Goal: Task Accomplishment & Management: Complete application form

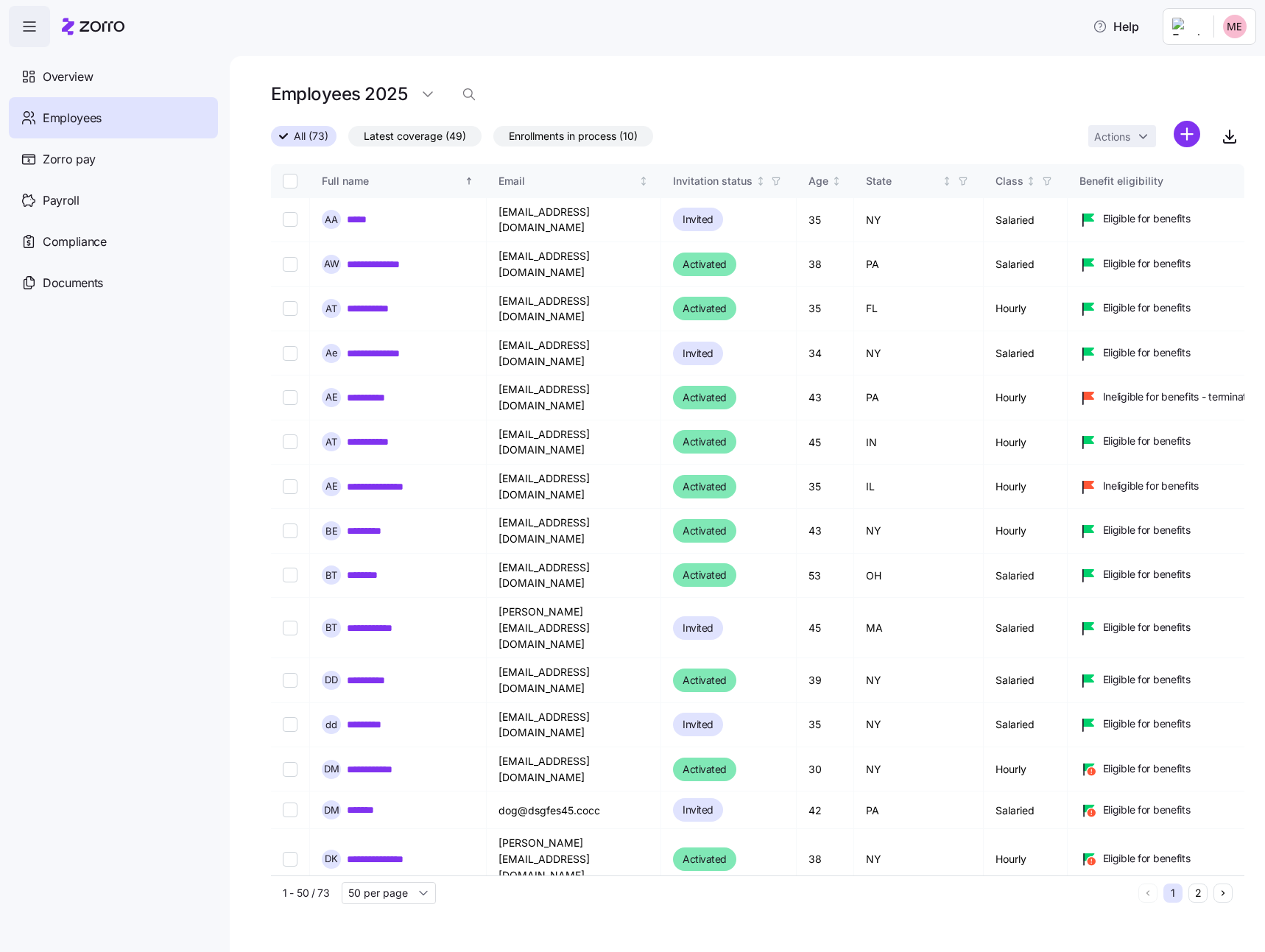
click at [1187, 131] on html "**********" at bounding box center [632, 471] width 1265 height 943
click at [1176, 205] on div "Add a new employee" at bounding box center [1124, 198] width 128 height 18
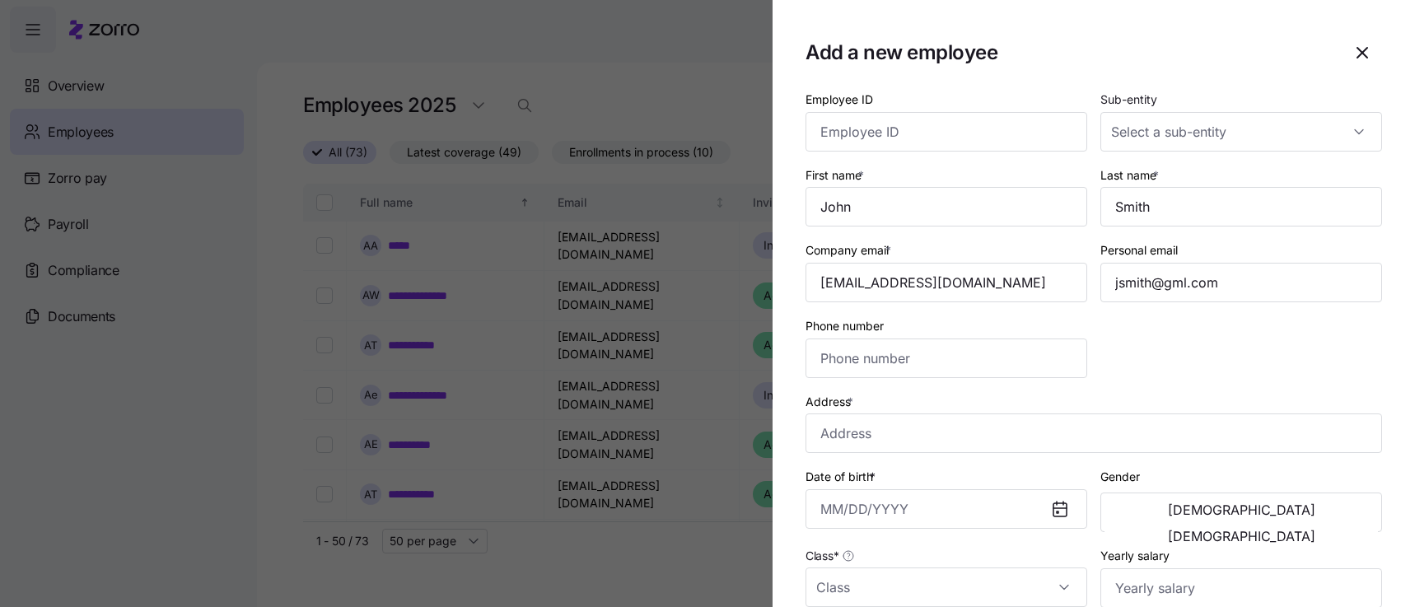
type input "[PHONE_NUMBER]"
type input "$656,665"
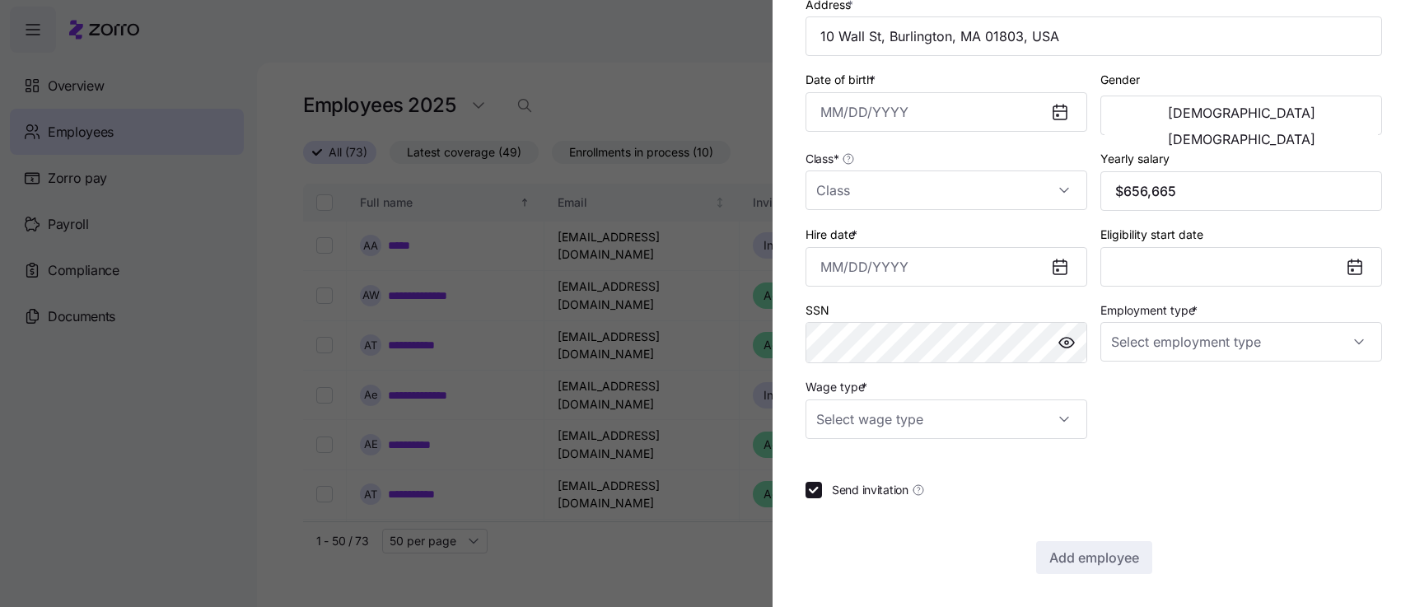
type input "Full Time"
type input "Salary"
checkbox input "false"
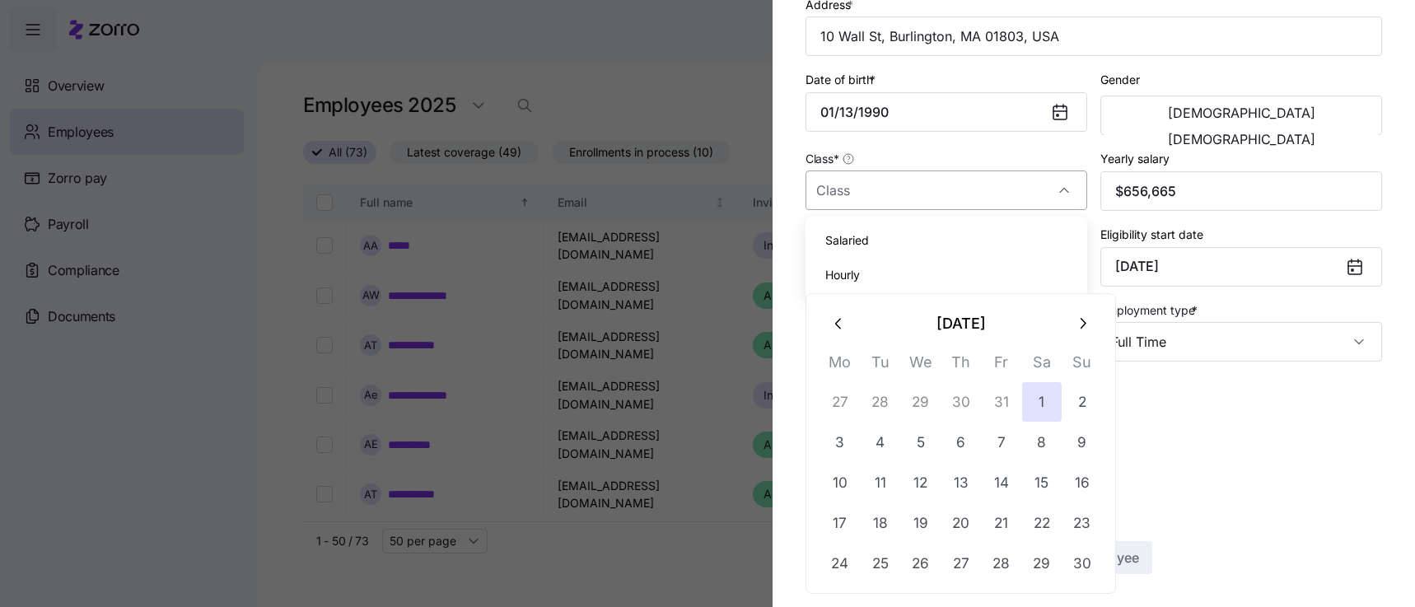
click at [873, 192] on input "Class *" at bounding box center [946, 190] width 282 height 40
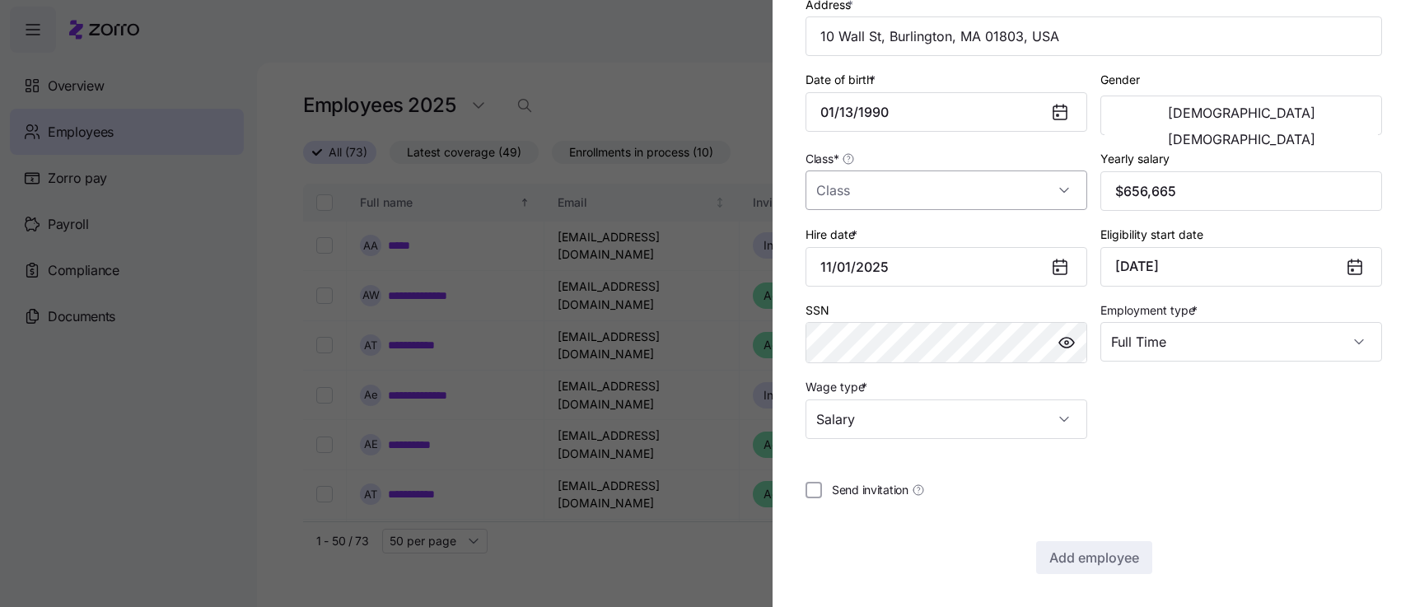
click at [874, 207] on input "Class *" at bounding box center [946, 190] width 282 height 40
click at [873, 240] on div "Salaried" at bounding box center [946, 240] width 268 height 35
type input "Salaried"
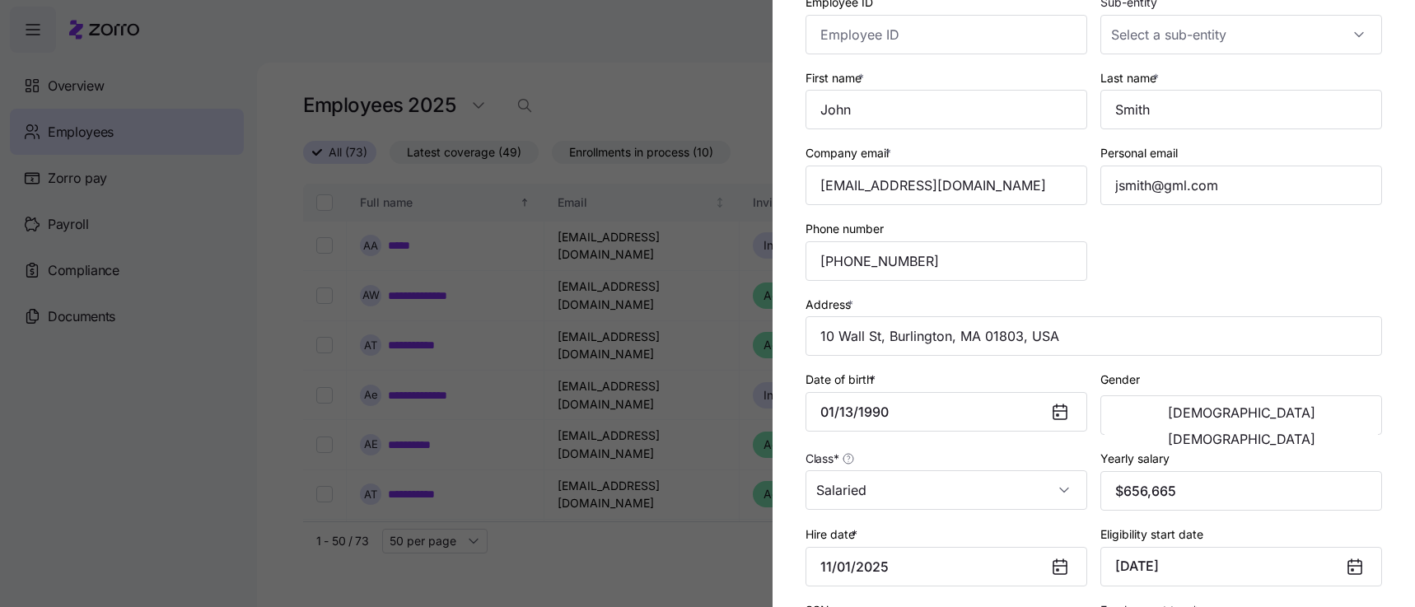
scroll to position [0, 0]
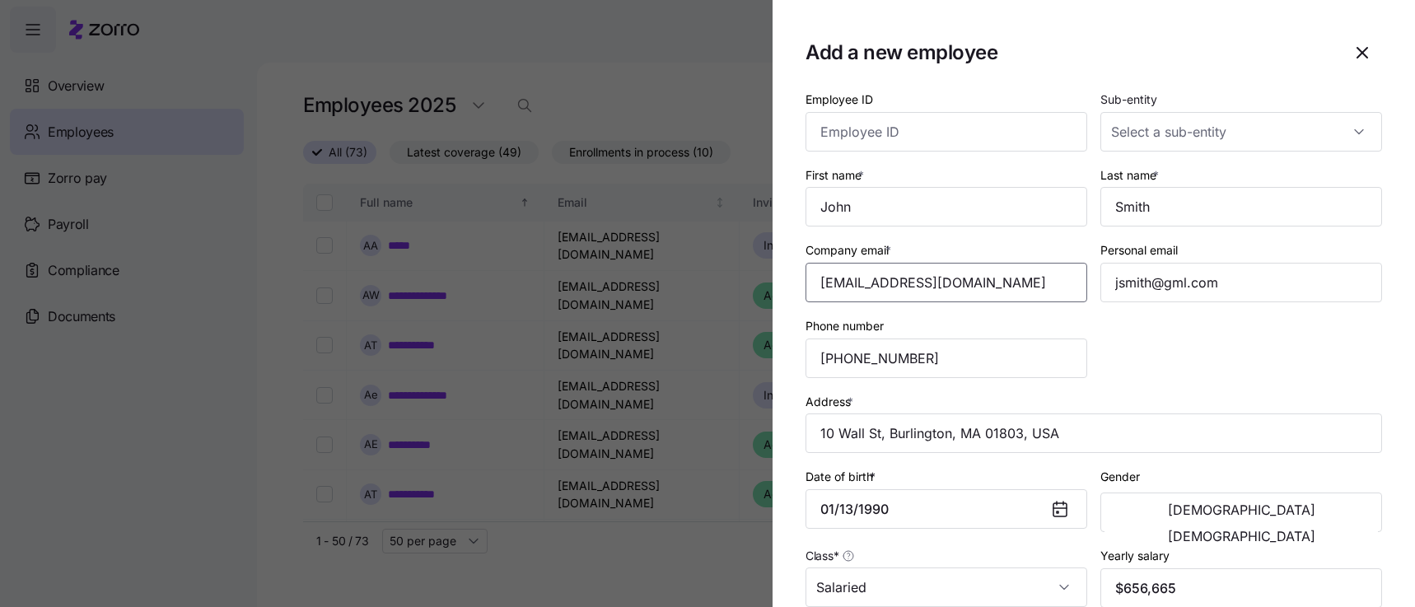
click at [858, 284] on input "Company email *" at bounding box center [946, 283] width 282 height 40
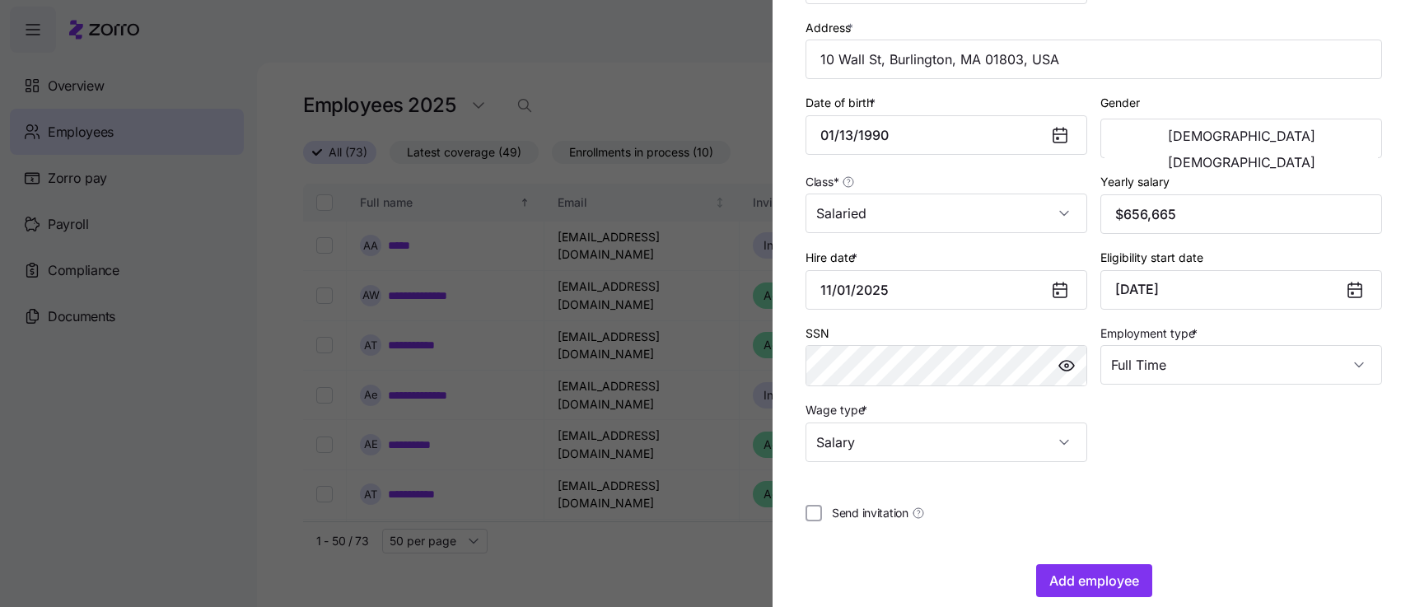
scroll to position [385, 0]
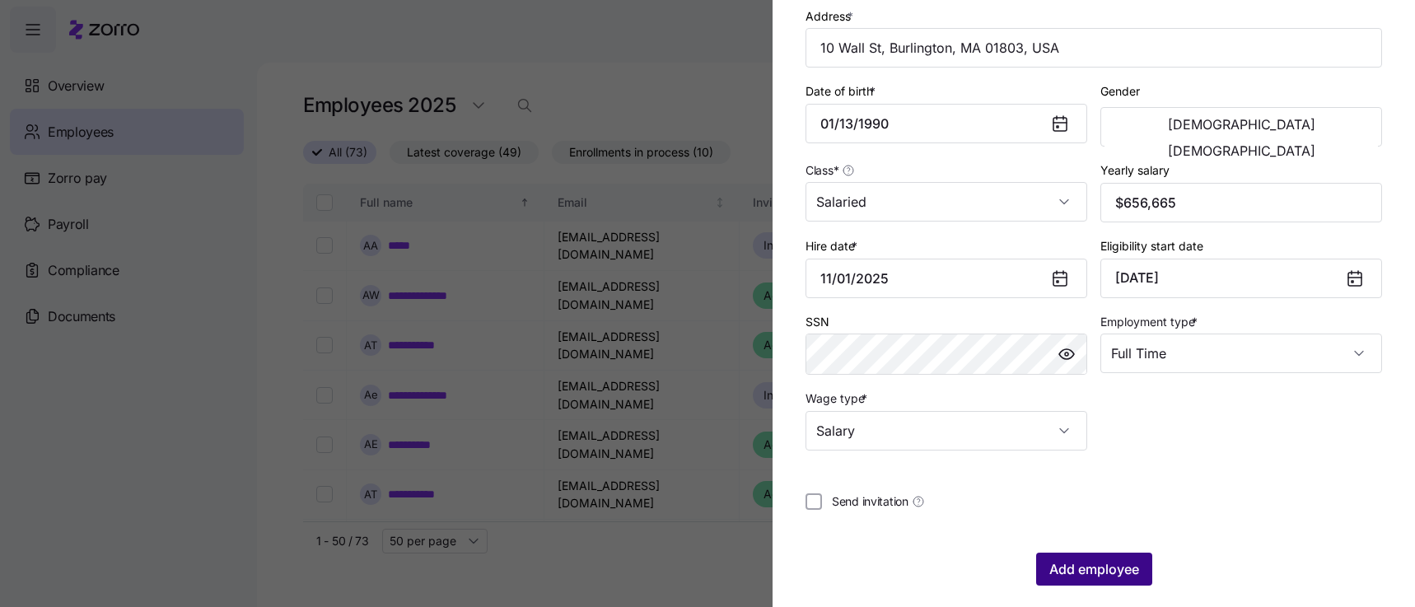
type input "[EMAIL_ADDRESS][DOMAIN_NAME]"
click at [1096, 560] on span "Add employee" at bounding box center [1094, 569] width 90 height 20
